Goal: Complete application form

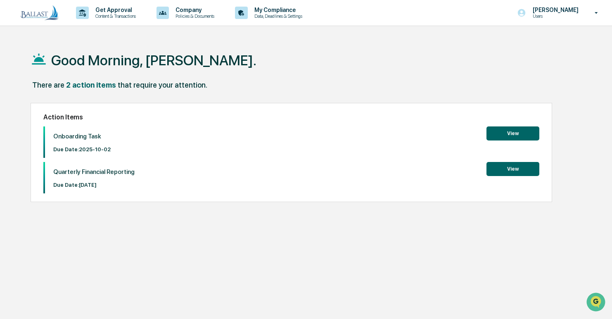
click at [523, 132] on button "View" at bounding box center [512, 133] width 53 height 14
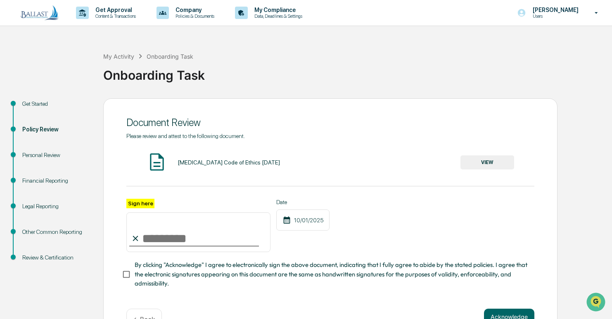
click at [219, 239] on input "Sign here" at bounding box center [198, 232] width 144 height 40
click at [178, 240] on input "Sign here" at bounding box center [198, 232] width 144 height 40
drag, startPoint x: 140, startPoint y: 243, endPoint x: 147, endPoint y: 248, distance: 8.4
click at [147, 241] on div "Sign here" at bounding box center [198, 226] width 144 height 54
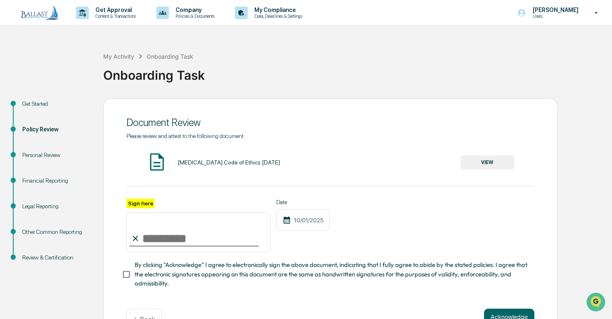
click at [148, 226] on input "Sign here" at bounding box center [198, 232] width 144 height 40
click at [141, 200] on label "Sign here" at bounding box center [140, 203] width 28 height 9
click at [141, 212] on input "Sign here" at bounding box center [198, 232] width 144 height 40
click at [161, 231] on input "Sign here" at bounding box center [198, 232] width 144 height 40
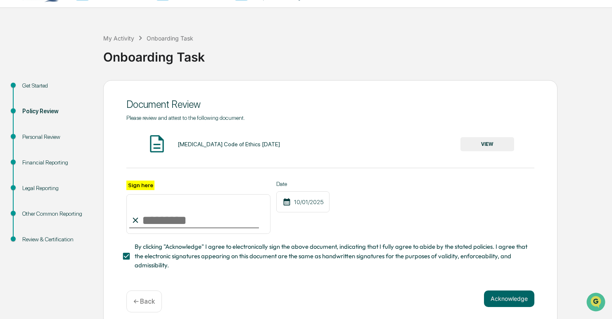
scroll to position [28, 0]
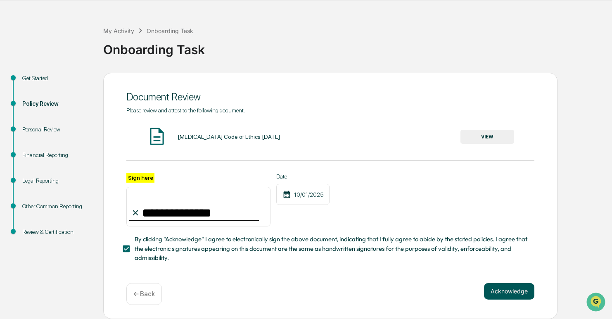
type input "**********"
click at [508, 292] on button "Acknowledge" at bounding box center [509, 291] width 50 height 17
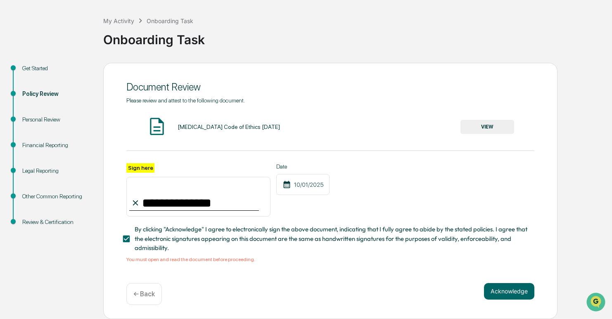
scroll to position [38, 0]
click at [203, 126] on div "BAL Code of Ethics 05.26.21" at bounding box center [229, 126] width 102 height 7
click at [483, 121] on button "VIEW" at bounding box center [487, 127] width 54 height 14
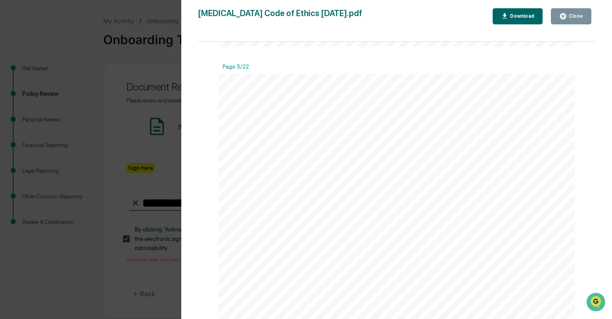
scroll to position [2065, 0]
click at [571, 15] on div "Close" at bounding box center [575, 16] width 16 height 6
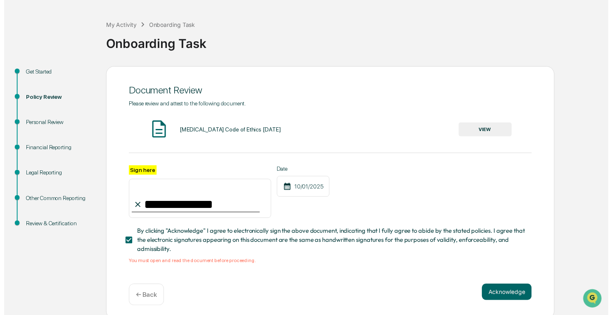
scroll to position [38, 0]
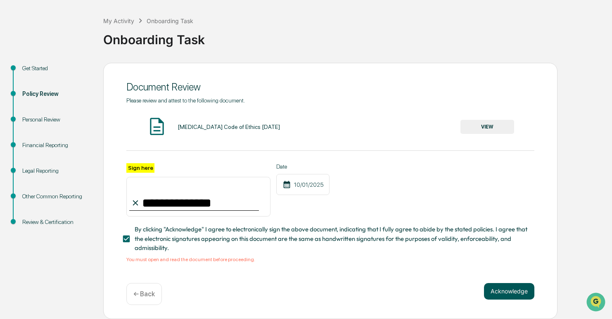
click at [494, 289] on button "Acknowledge" at bounding box center [509, 291] width 50 height 17
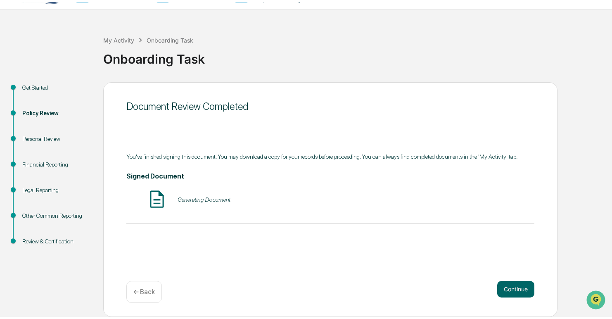
scroll to position [14, 0]
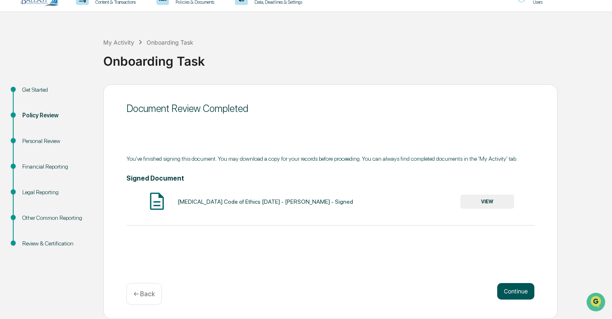
click at [522, 287] on button "Continue" at bounding box center [515, 291] width 37 height 17
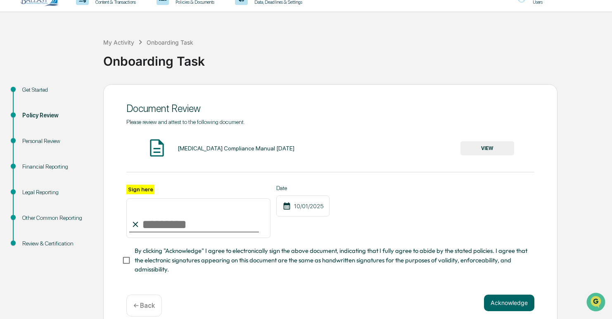
click at [484, 150] on button "VIEW" at bounding box center [487, 148] width 54 height 14
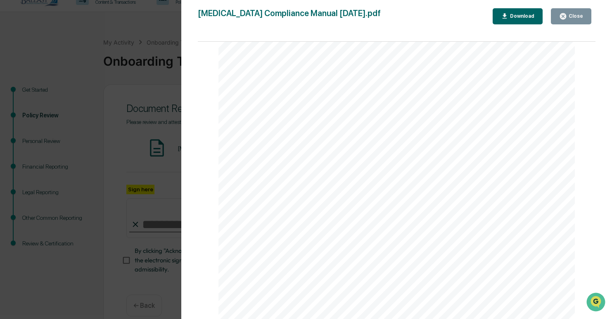
scroll to position [578, 0]
click at [566, 17] on icon "button" at bounding box center [563, 16] width 6 height 6
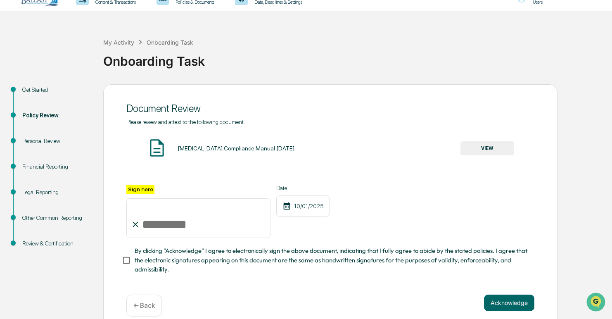
click at [176, 220] on input "Sign here" at bounding box center [198, 218] width 144 height 40
type input "**********"
click at [495, 307] on button "Acknowledge" at bounding box center [509, 302] width 50 height 17
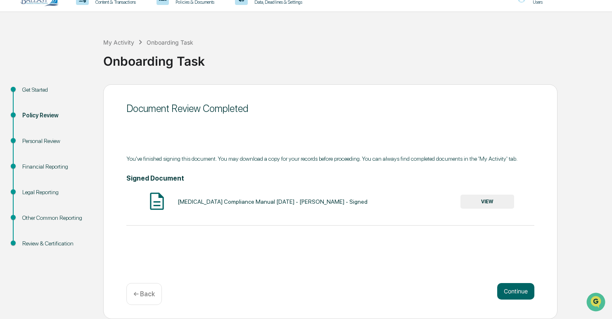
click at [488, 200] on button "VIEW" at bounding box center [487, 201] width 54 height 14
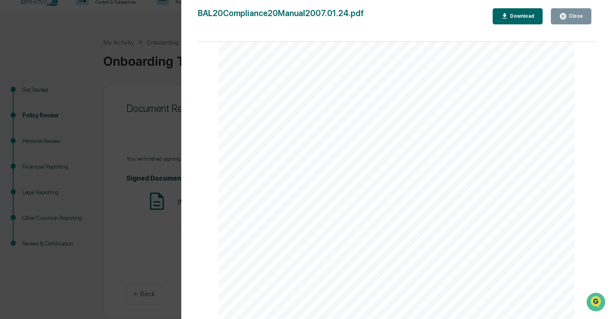
scroll to position [454, 0]
click at [581, 12] on button "Close" at bounding box center [571, 16] width 40 height 16
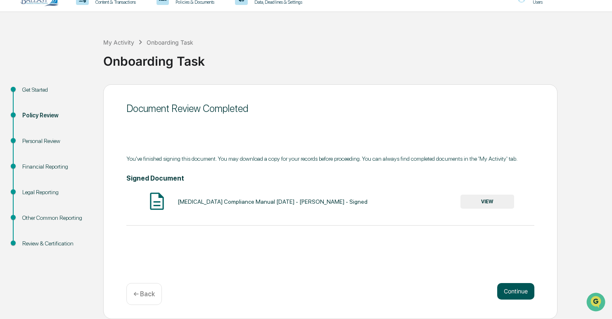
click at [513, 291] on button "Continue" at bounding box center [515, 291] width 37 height 17
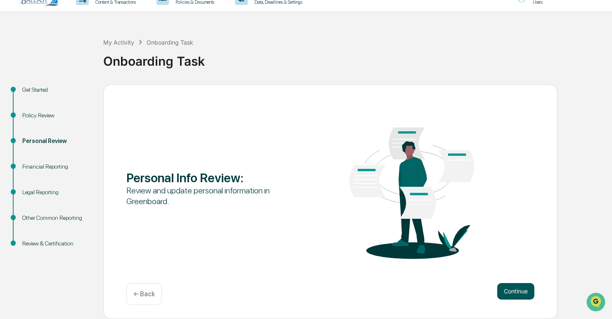
click at [509, 289] on button "Continue" at bounding box center [515, 291] width 37 height 17
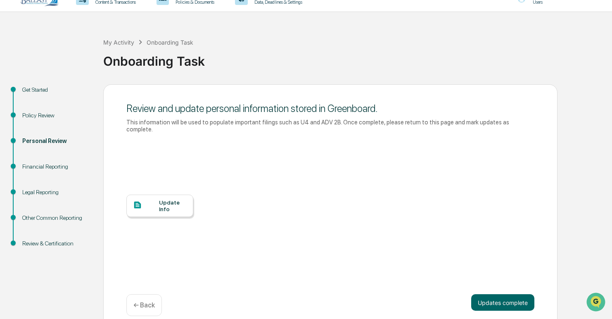
click at [140, 202] on icon at bounding box center [137, 205] width 7 height 7
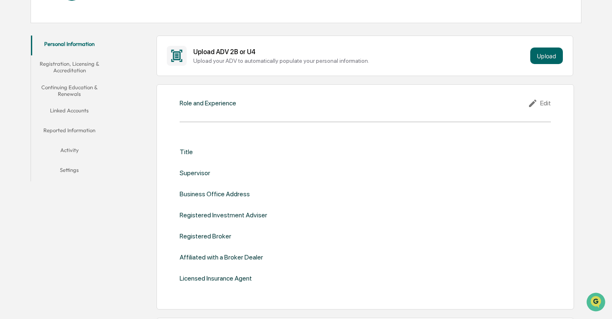
scroll to position [124, 0]
click at [364, 108] on div "Role and Experience Edit" at bounding box center [366, 104] width 372 height 10
click at [364, 115] on div "Role and Experience Edit Title Supervisor Business Office Address Registered In…" at bounding box center [364, 197] width 417 height 225
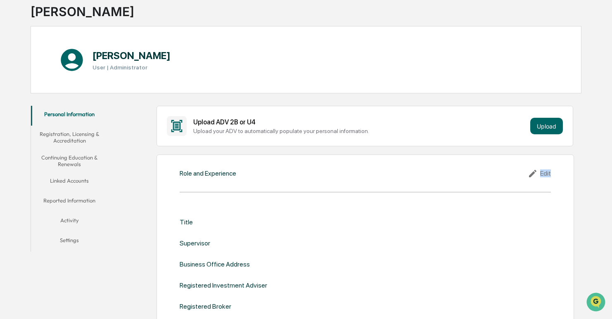
scroll to position [41, 0]
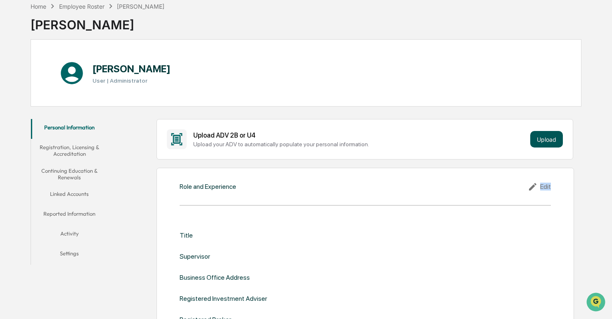
click at [550, 138] on button "Upload" at bounding box center [546, 139] width 33 height 17
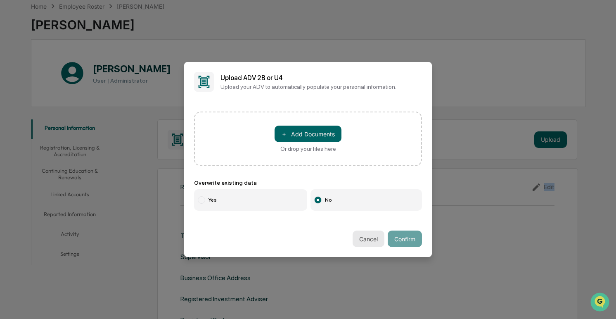
click at [363, 238] on button "Cancel" at bounding box center [369, 238] width 32 height 17
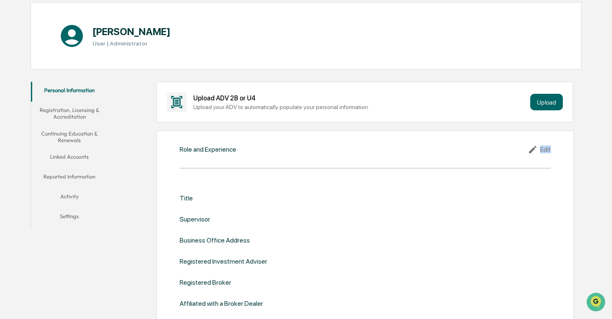
scroll to position [124, 0]
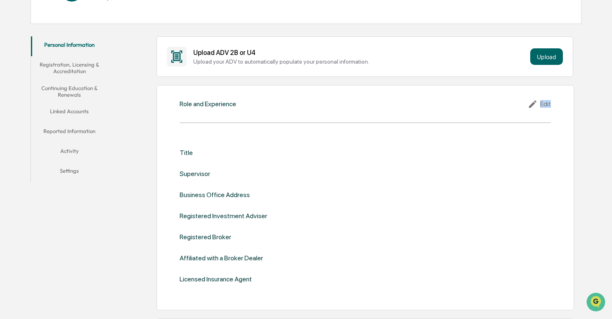
click at [273, 119] on div "Role and Experience Edit Title Supervisor Business Office Address Registered In…" at bounding box center [364, 197] width 417 height 225
click at [549, 104] on div "Edit" at bounding box center [539, 104] width 23 height 10
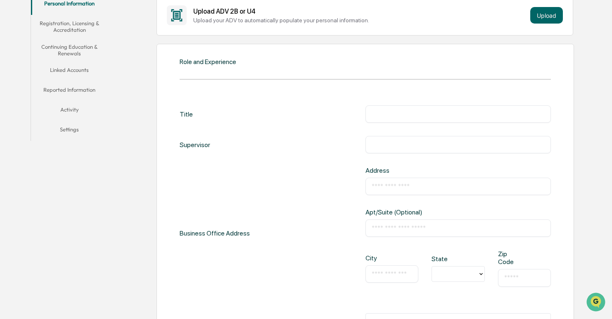
scroll to position [83, 0]
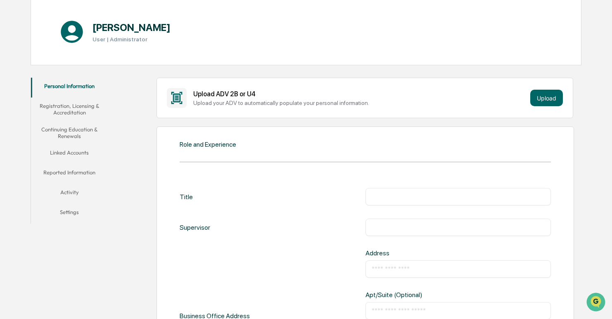
click at [199, 197] on div "Title ​" at bounding box center [366, 196] width 372 height 17
click at [190, 222] on div "Supervisor" at bounding box center [195, 226] width 31 height 17
click at [192, 228] on div "Supervisor" at bounding box center [195, 226] width 31 height 17
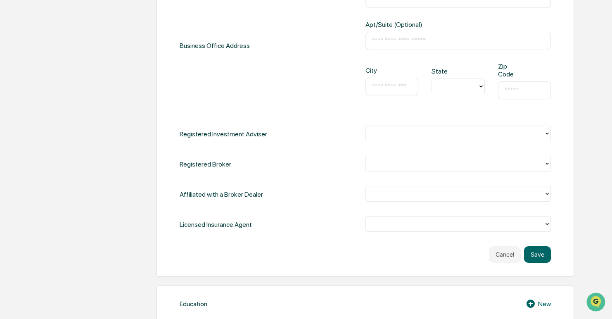
scroll to position [330, 0]
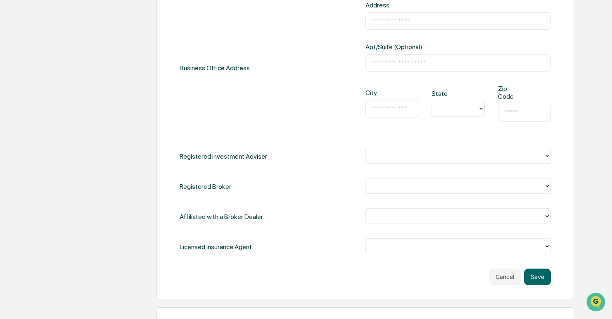
click at [259, 158] on div "Registered Investment Adviser" at bounding box center [224, 156] width 88 height 17
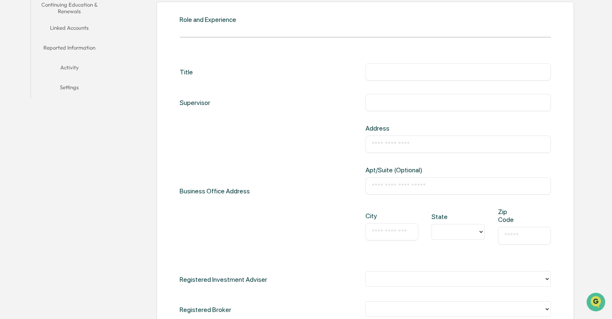
scroll to position [206, 0]
click at [472, 154] on div "Address ​ Apt/Suite (Optional) ​ City ​ State Zip Code ​" at bounding box center [458, 191] width 186 height 133
click at [472, 145] on input "text" at bounding box center [458, 145] width 173 height 8
click at [300, 119] on div "Title ​ Supervisor ​ Business Office Address Address ​ Apt/Suite (Optional) ​ C…" at bounding box center [366, 221] width 372 height 315
click at [381, 145] on input "text" at bounding box center [458, 145] width 173 height 8
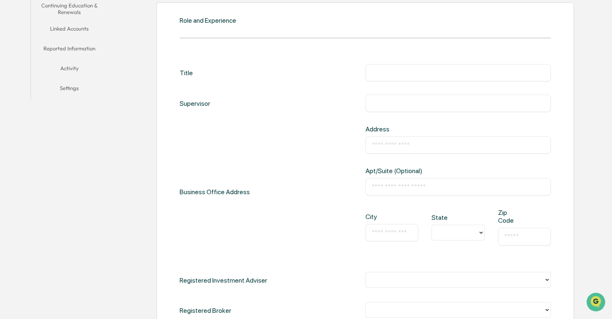
click at [444, 113] on div "Title ​ Supervisor ​ Business Office Address Address ​ Apt/Suite (Optional) ​ C…" at bounding box center [366, 221] width 372 height 315
click at [388, 141] on input "text" at bounding box center [458, 145] width 173 height 8
type input "**********"
type input "********"
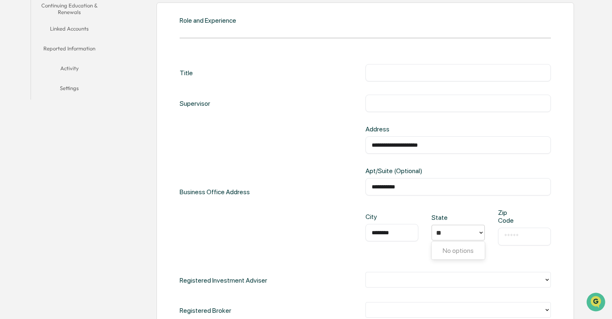
type input "*"
click at [461, 269] on div "MN" at bounding box center [458, 268] width 53 height 17
click at [507, 233] on input "text" at bounding box center [524, 236] width 41 height 8
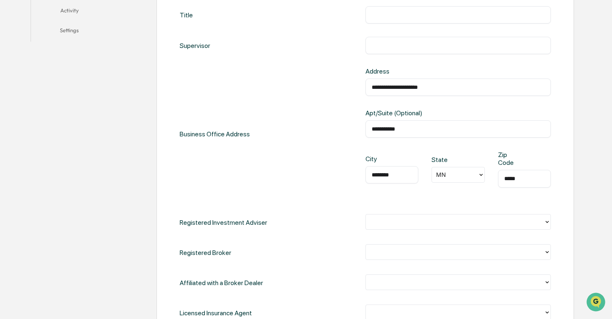
scroll to position [372, 0]
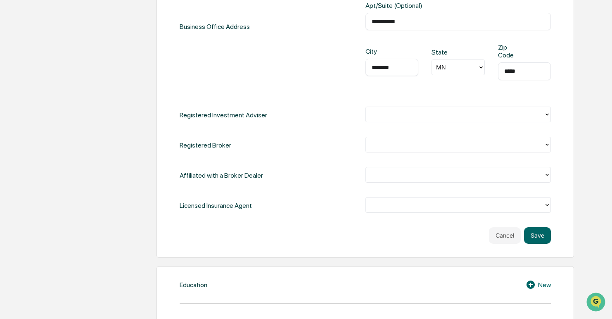
type input "*****"
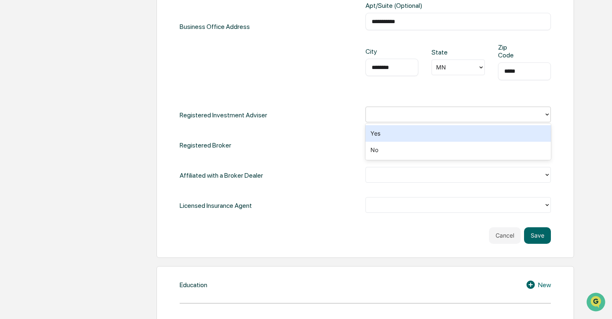
click at [545, 116] on icon at bounding box center [547, 114] width 7 height 7
click at [478, 135] on div "Yes" at bounding box center [458, 133] width 186 height 17
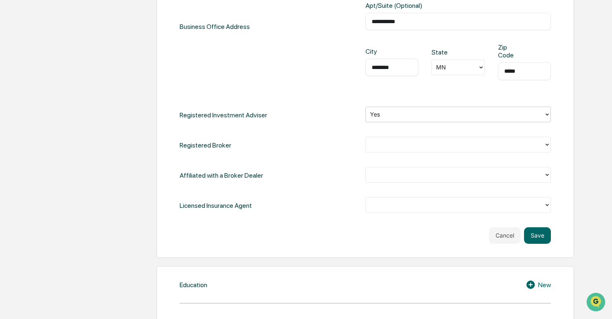
click at [551, 145] on div "**********" at bounding box center [364, 47] width 417 height 420
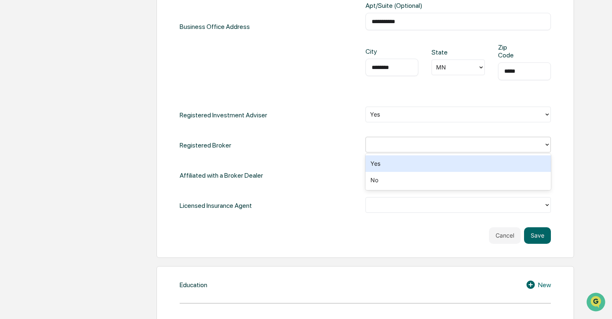
click at [543, 144] on div at bounding box center [455, 144] width 178 height 13
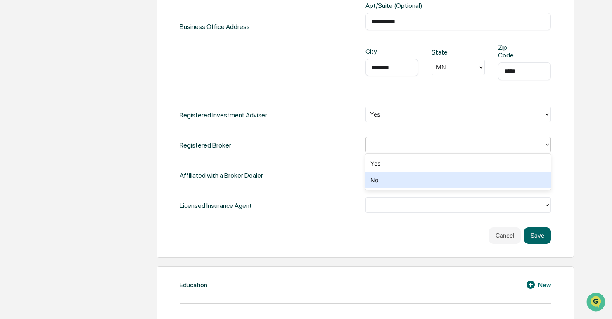
click at [507, 181] on div "No" at bounding box center [458, 180] width 186 height 17
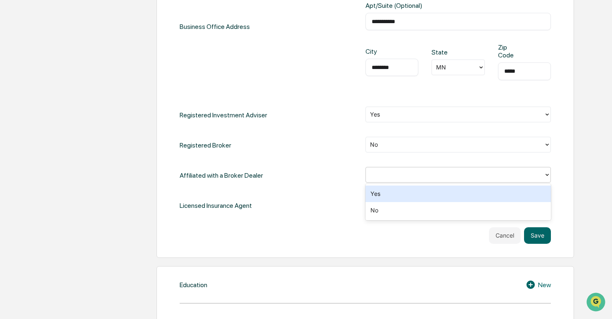
click at [545, 176] on icon at bounding box center [547, 174] width 7 height 7
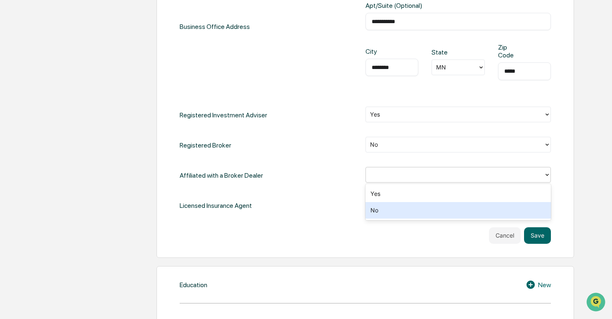
click at [519, 205] on div "No" at bounding box center [458, 210] width 186 height 17
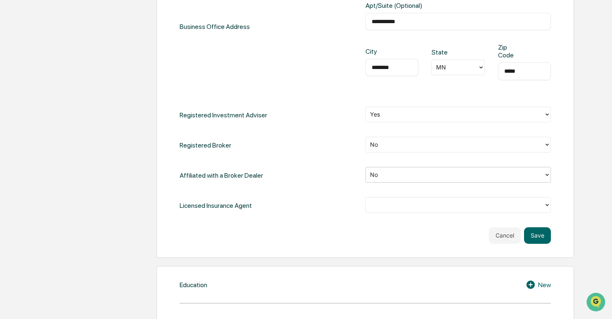
click at [553, 206] on div "**********" at bounding box center [364, 47] width 417 height 420
click at [548, 204] on icon at bounding box center [546, 205] width 3 height 2
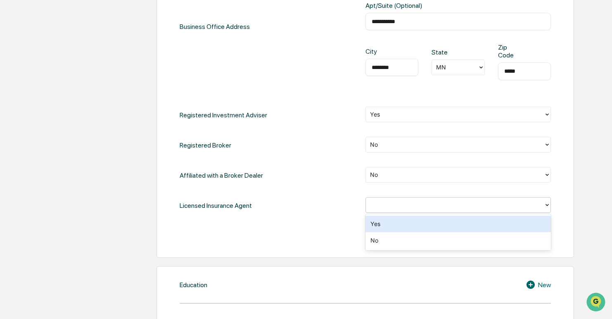
click at [519, 221] on div "Yes" at bounding box center [458, 224] width 186 height 17
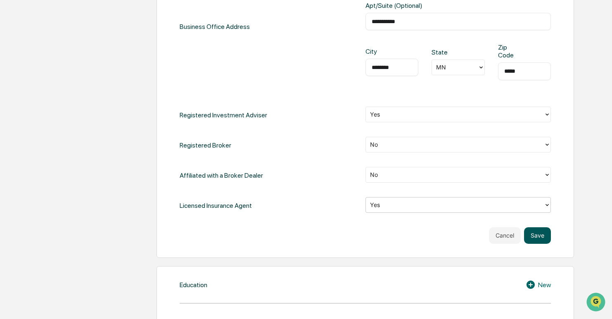
click at [541, 235] on button "Save" at bounding box center [537, 235] width 27 height 17
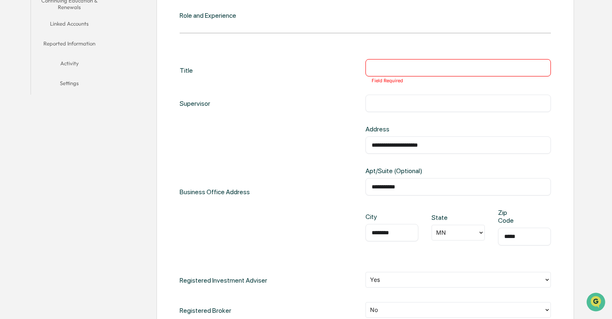
scroll to position [129, 0]
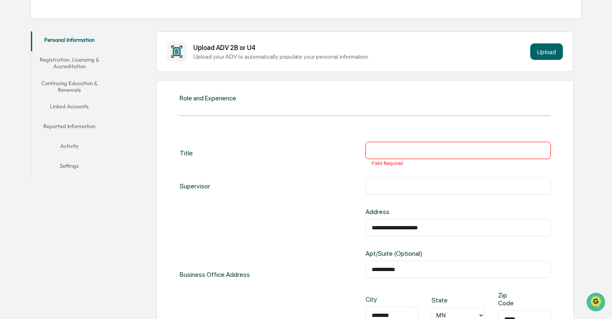
click at [451, 150] on input "text" at bounding box center [458, 150] width 173 height 8
type input "*"
click at [488, 176] on div "**********" at bounding box center [366, 302] width 372 height 320
drag, startPoint x: 477, startPoint y: 185, endPoint x: 477, endPoint y: 175, distance: 9.9
click at [477, 175] on div "**********" at bounding box center [366, 302] width 372 height 320
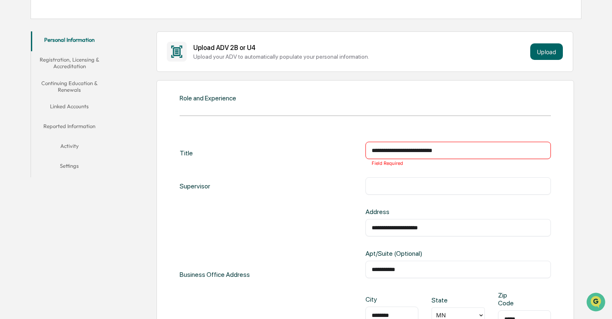
click at [395, 192] on div "​" at bounding box center [458, 185] width 186 height 17
click at [399, 154] on input "**********" at bounding box center [458, 150] width 173 height 8
drag, startPoint x: 464, startPoint y: 149, endPoint x: 306, endPoint y: 159, distance: 158.9
click at [306, 159] on div "**********" at bounding box center [366, 153] width 372 height 22
type input "**********"
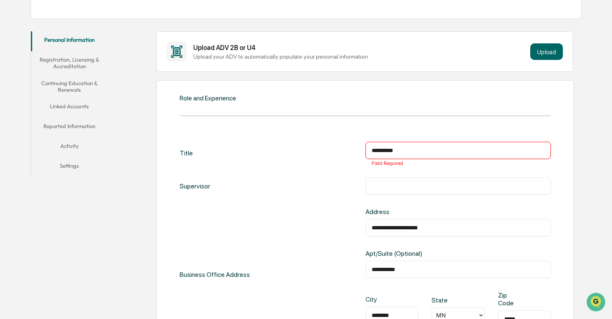
click at [337, 187] on div "Supervisor ​" at bounding box center [366, 185] width 372 height 17
click at [378, 193] on div "​" at bounding box center [458, 185] width 186 height 17
click at [410, 188] on input "text" at bounding box center [458, 186] width 173 height 8
click at [411, 155] on div "**********" at bounding box center [458, 150] width 186 height 17
drag, startPoint x: 411, startPoint y: 149, endPoint x: 295, endPoint y: 141, distance: 116.3
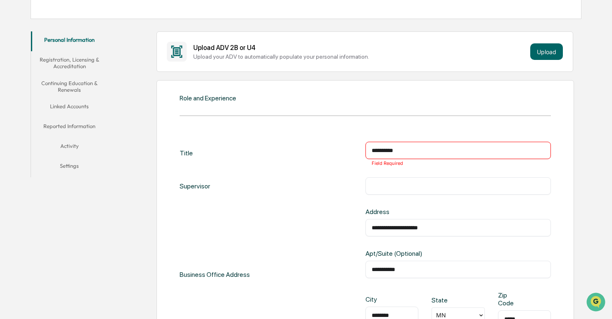
click at [294, 138] on div "**********" at bounding box center [366, 310] width 372 height 362
type input "**********"
click at [541, 200] on div "**********" at bounding box center [366, 302] width 372 height 320
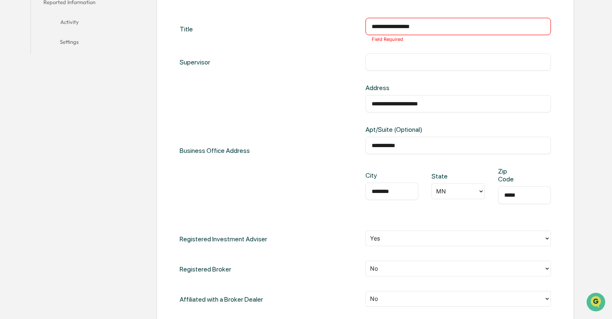
scroll to position [418, 0]
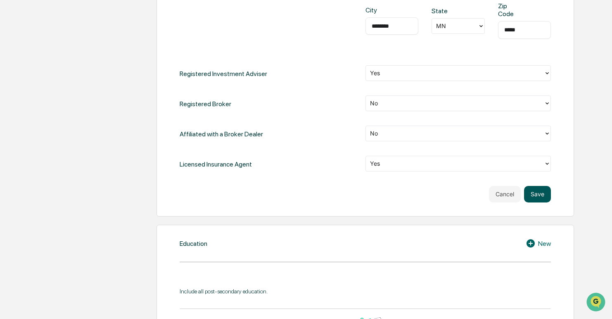
click at [542, 197] on button "Save" at bounding box center [537, 194] width 27 height 17
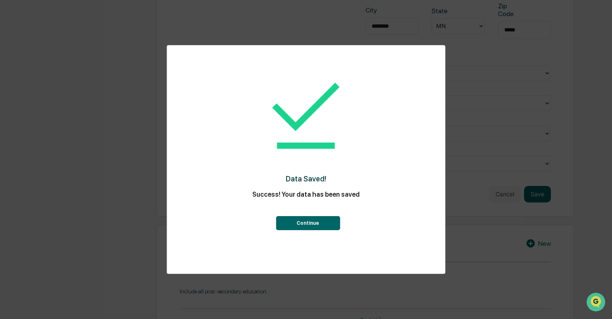
click at [311, 220] on button "Continue" at bounding box center [308, 223] width 64 height 14
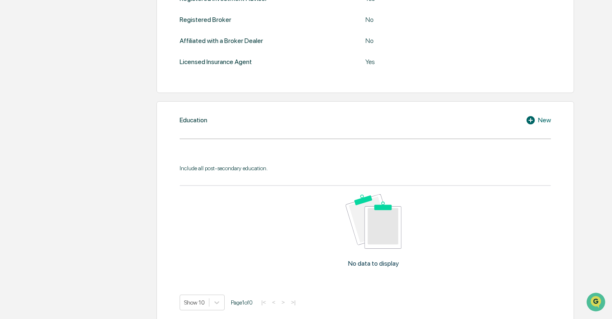
scroll to position [235, 0]
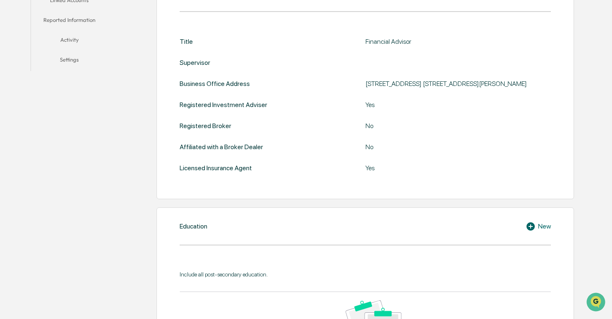
click at [531, 226] on icon at bounding box center [532, 226] width 12 height 10
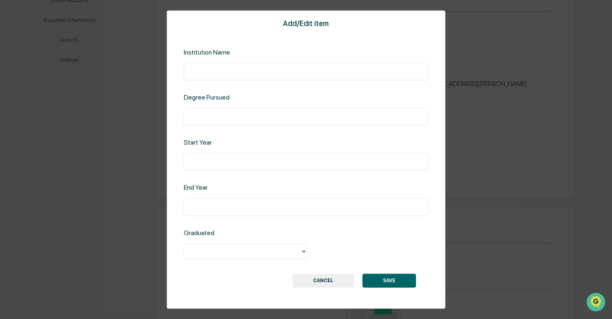
click at [289, 57] on div "Institution Name ​" at bounding box center [306, 64] width 245 height 32
click at [278, 82] on div "Add/Edit item Institution Name ​ Degree Pursued ​ Start Year ​ End Year ​ Gradu…" at bounding box center [306, 159] width 279 height 298
click at [268, 88] on div "Add/Edit item Institution Name ​ Degree Pursued ​ Start Year ​ End Year ​ Gradu…" at bounding box center [306, 159] width 279 height 298
drag, startPoint x: 252, startPoint y: 95, endPoint x: 252, endPoint y: 67, distance: 27.7
click at [252, 94] on div "Degree Pursued" at bounding box center [239, 97] width 110 height 8
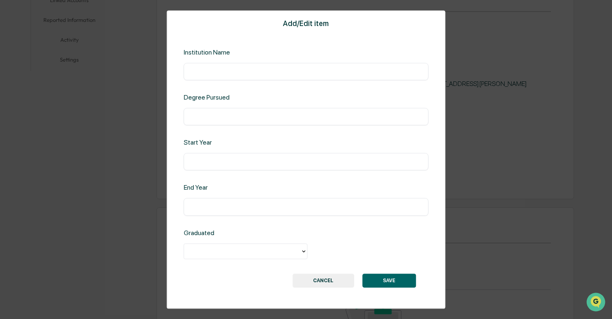
click at [252, 63] on div "​" at bounding box center [306, 71] width 245 height 17
click at [340, 79] on div "​" at bounding box center [306, 71] width 245 height 17
click at [234, 207] on input "text" at bounding box center [306, 207] width 232 height 8
click at [229, 160] on input "text" at bounding box center [306, 162] width 232 height 8
click at [224, 114] on input "text" at bounding box center [306, 116] width 232 height 8
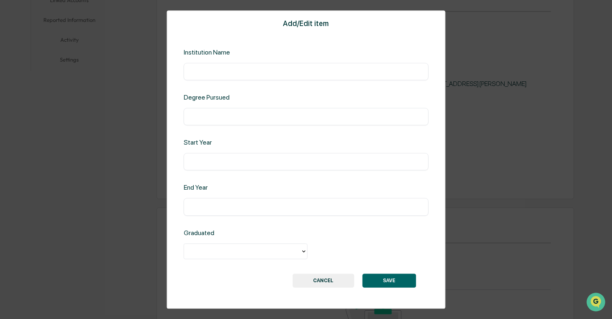
click at [218, 76] on div "​" at bounding box center [306, 71] width 245 height 17
click at [221, 70] on input "text" at bounding box center [306, 71] width 232 height 8
type input "**********"
click at [203, 142] on div "Start Year" at bounding box center [239, 143] width 110 height 8
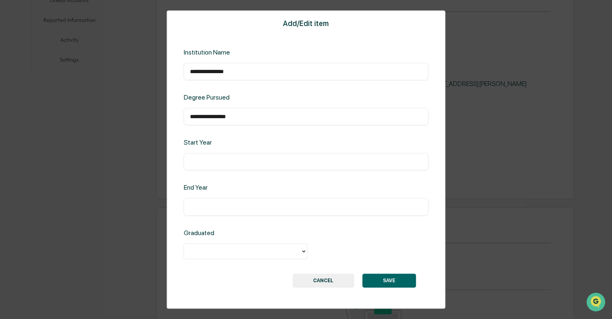
click at [203, 154] on div "​" at bounding box center [306, 161] width 245 height 17
click at [234, 154] on div "​" at bounding box center [306, 161] width 245 height 17
click at [230, 140] on div "Start Year" at bounding box center [239, 143] width 110 height 8
drag, startPoint x: 190, startPoint y: 151, endPoint x: 190, endPoint y: 156, distance: 5.4
click at [190, 152] on div "Start Year ​" at bounding box center [306, 155] width 245 height 32
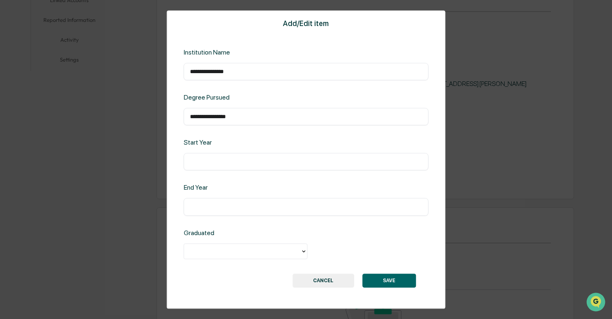
click at [190, 160] on input "text" at bounding box center [306, 162] width 232 height 8
type input "****"
click at [299, 251] on div at bounding box center [242, 250] width 116 height 13
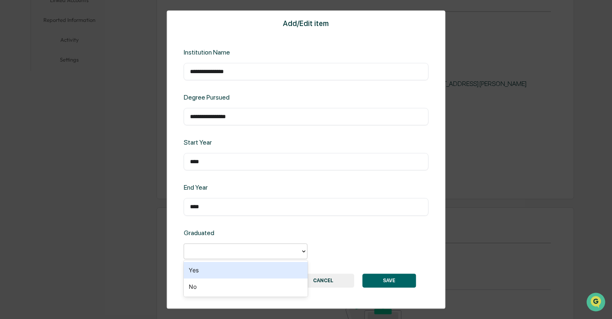
click at [296, 264] on div "Yes" at bounding box center [246, 270] width 124 height 17
click at [359, 279] on div "SAVE CANCEL" at bounding box center [306, 280] width 220 height 14
click at [397, 279] on button "SAVE" at bounding box center [389, 280] width 54 height 14
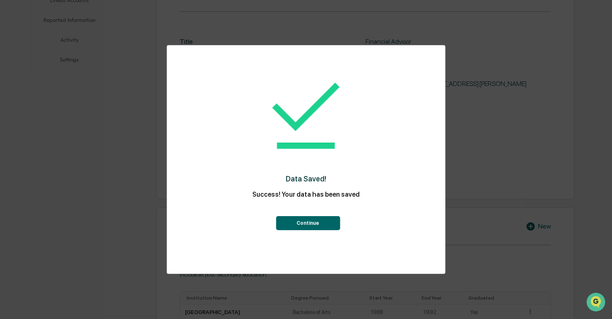
click at [302, 223] on button "Continue" at bounding box center [308, 223] width 64 height 14
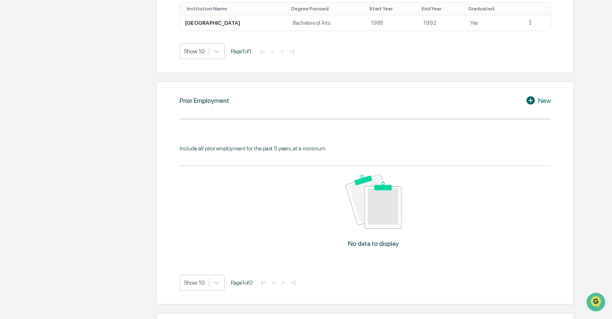
scroll to position [483, 0]
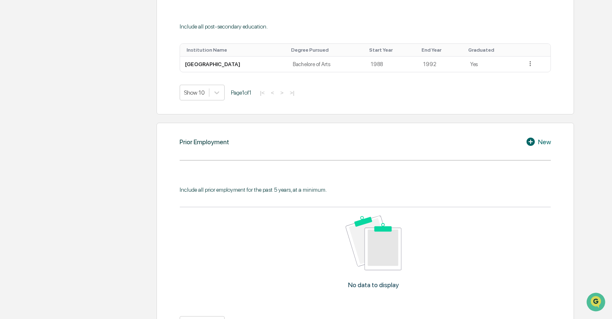
click at [531, 142] on icon at bounding box center [532, 142] width 12 height 10
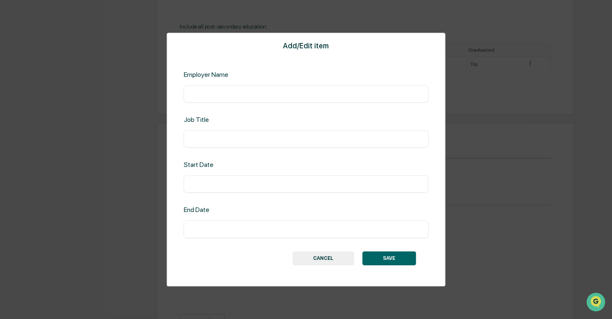
click at [267, 77] on div "Employer Name" at bounding box center [239, 75] width 110 height 8
click at [297, 100] on div "​" at bounding box center [306, 93] width 245 height 17
click at [297, 97] on input "text" at bounding box center [306, 94] width 232 height 8
type input "**********"
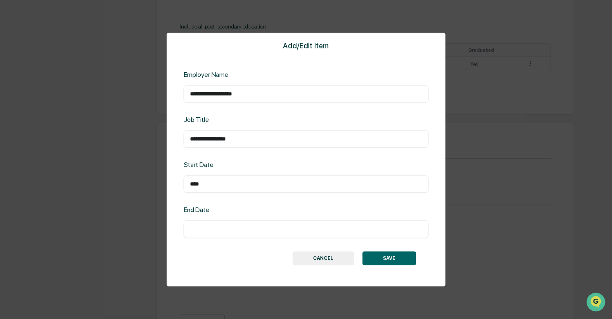
type input "****"
click at [388, 258] on button "SAVE" at bounding box center [389, 258] width 54 height 14
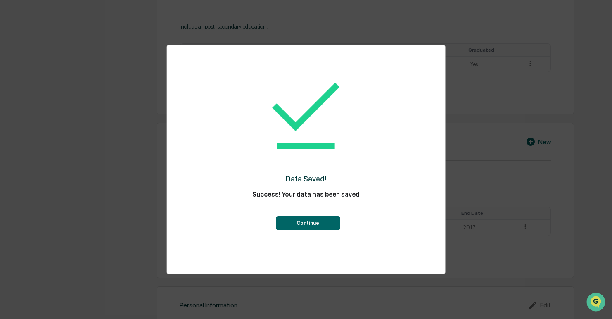
click at [310, 224] on button "Continue" at bounding box center [308, 223] width 64 height 14
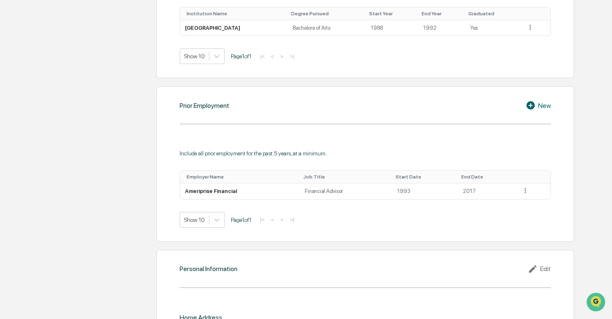
scroll to position [595, 0]
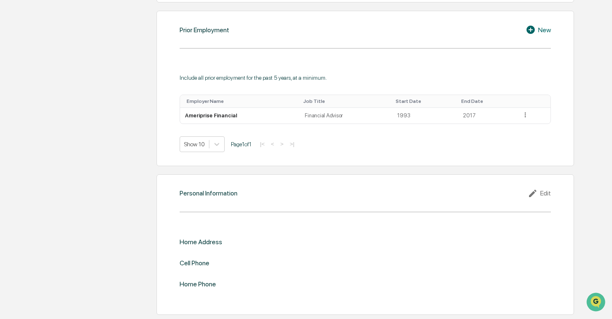
click at [547, 192] on div "Edit" at bounding box center [539, 193] width 23 height 10
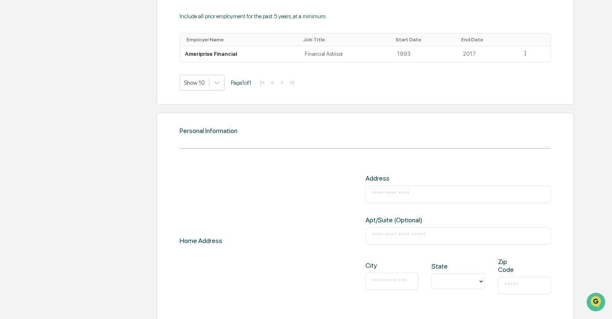
scroll to position [718, 0]
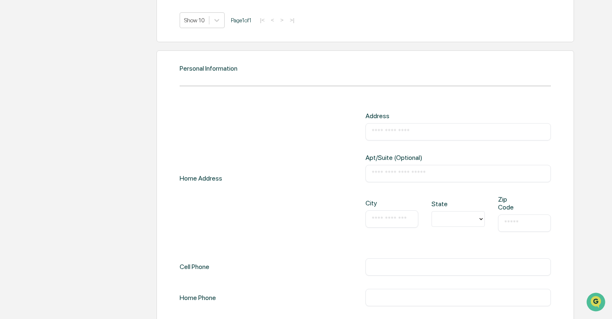
click at [453, 130] on input "text" at bounding box center [458, 132] width 173 height 8
type input "**********"
type input "*"
type input "**********"
type input "*"
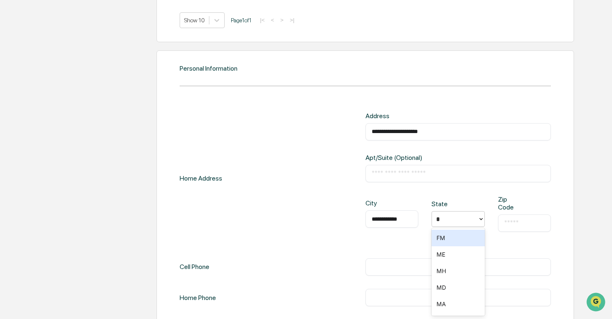
type input "**"
type input "*****"
click at [331, 282] on div "**********" at bounding box center [366, 209] width 372 height 194
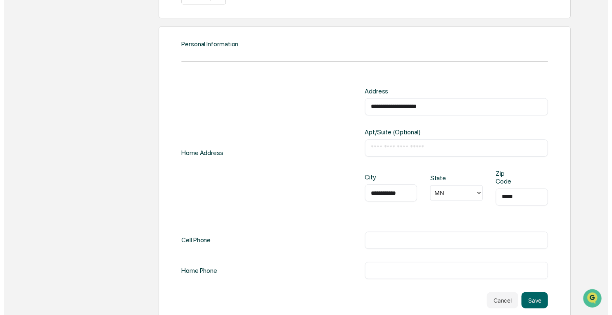
scroll to position [754, 0]
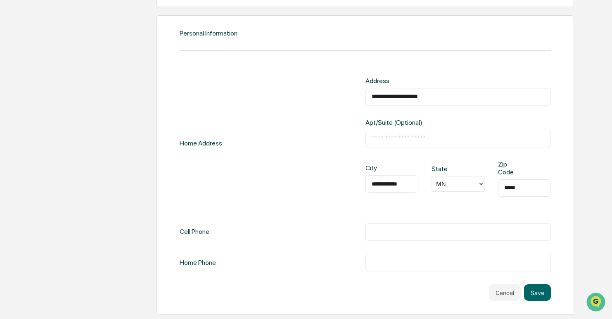
click at [196, 250] on div "**********" at bounding box center [366, 174] width 372 height 194
click at [228, 247] on div "**********" at bounding box center [366, 174] width 372 height 194
click at [260, 233] on div "Cell Phone ​" at bounding box center [366, 231] width 372 height 17
click at [349, 234] on div "Cell Phone ​" at bounding box center [366, 231] width 372 height 17
type input "**********"
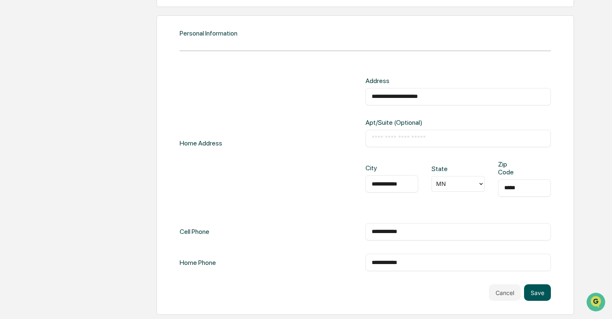
type input "**********"
click at [536, 291] on button "Save" at bounding box center [537, 292] width 27 height 17
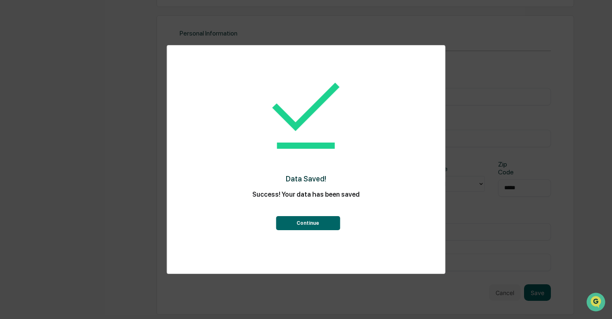
click at [308, 223] on button "Continue" at bounding box center [308, 223] width 64 height 14
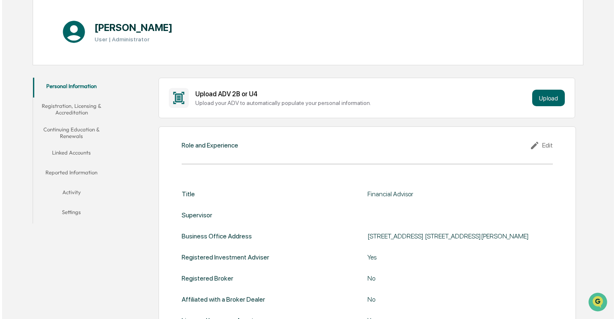
scroll to position [41, 0]
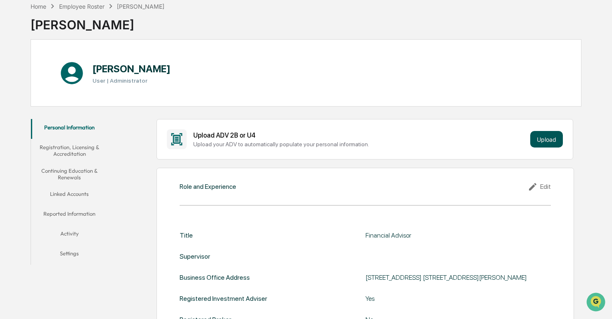
click at [546, 137] on button "Upload" at bounding box center [546, 139] width 33 height 17
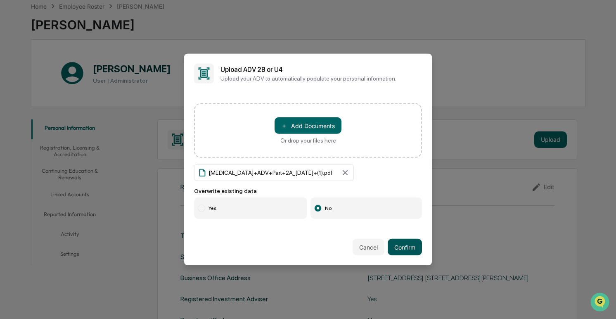
click at [398, 244] on button "Confirm" at bounding box center [405, 247] width 34 height 17
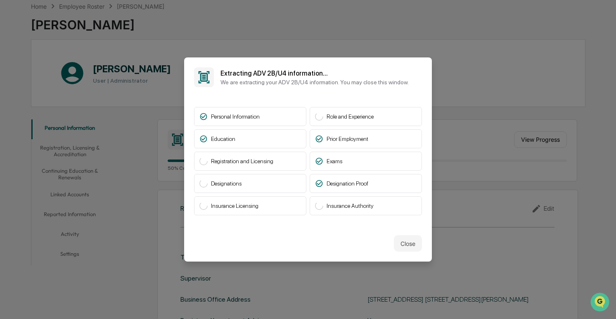
scroll to position [0, 0]
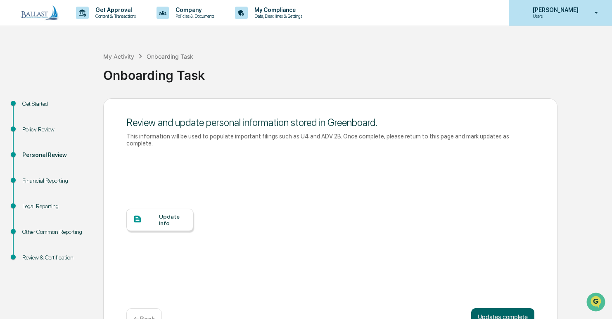
click at [597, 12] on icon at bounding box center [596, 13] width 3 height 2
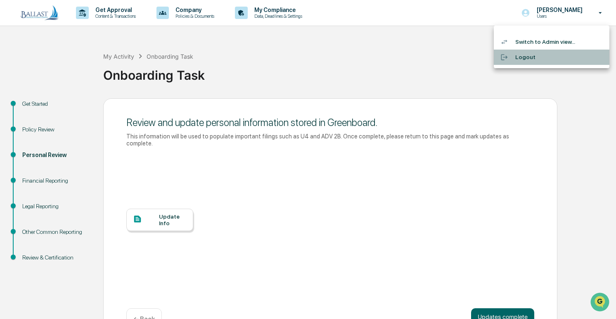
click at [521, 55] on li "Logout" at bounding box center [552, 57] width 116 height 15
